Goal: Task Accomplishment & Management: Manage account settings

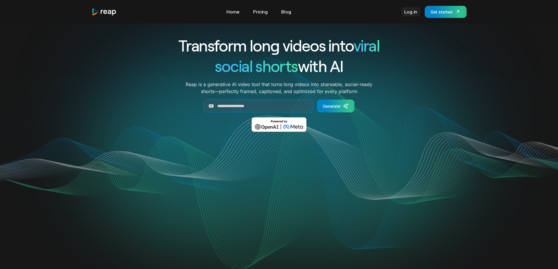
click at [409, 13] on link "Log in" at bounding box center [410, 11] width 19 height 9
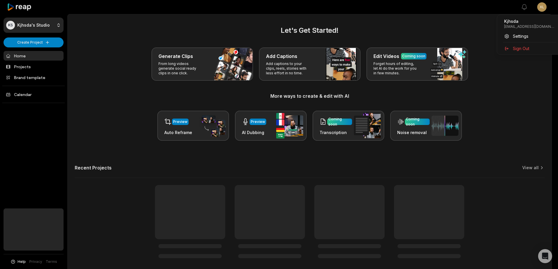
click at [546, 6] on html "KS Kjhsda's Studio Create Project Home Projects Brand template Calendar Help Pr…" at bounding box center [279, 134] width 558 height 269
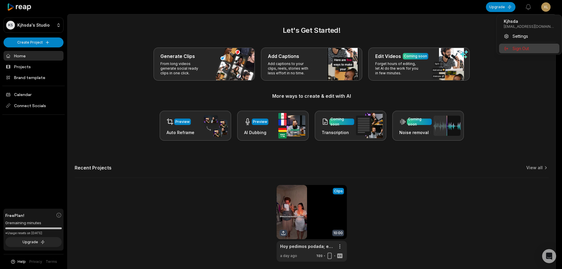
click at [527, 46] on span "Sign Out" at bounding box center [521, 48] width 16 height 6
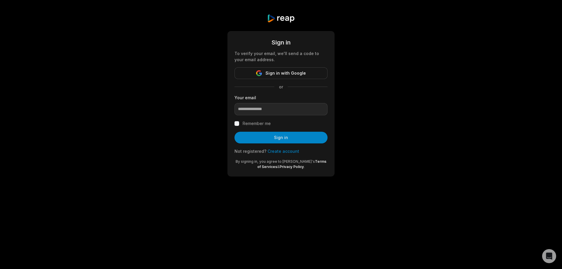
click at [288, 152] on link "Create account" at bounding box center [284, 151] width 32 height 5
